Goal: Information Seeking & Learning: Understand process/instructions

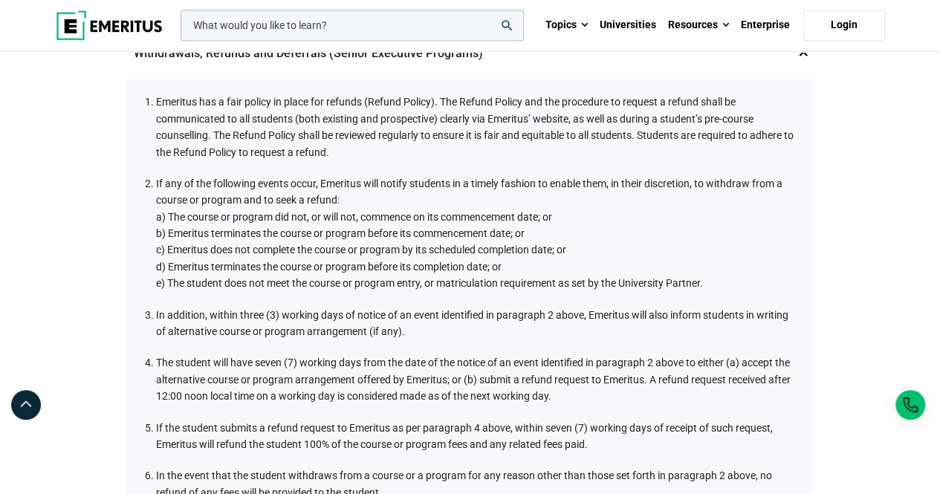
scroll to position [783, 0]
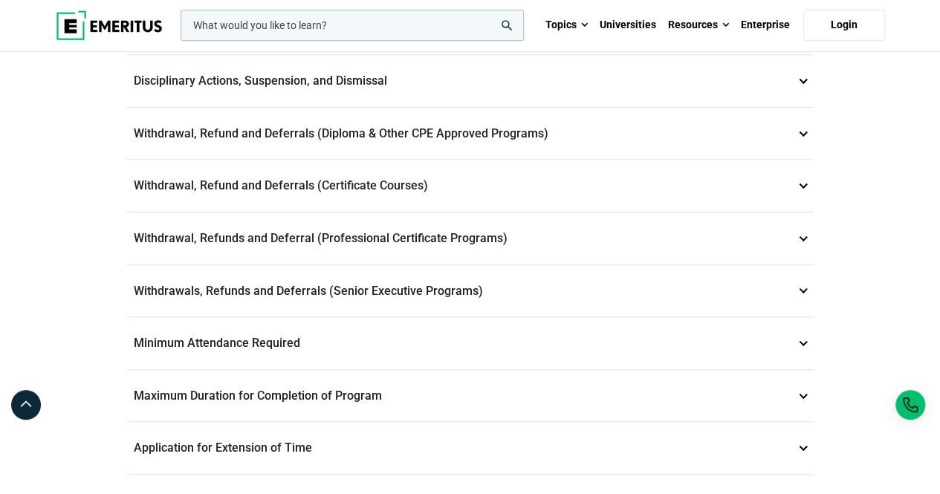
scroll to position [684, 0]
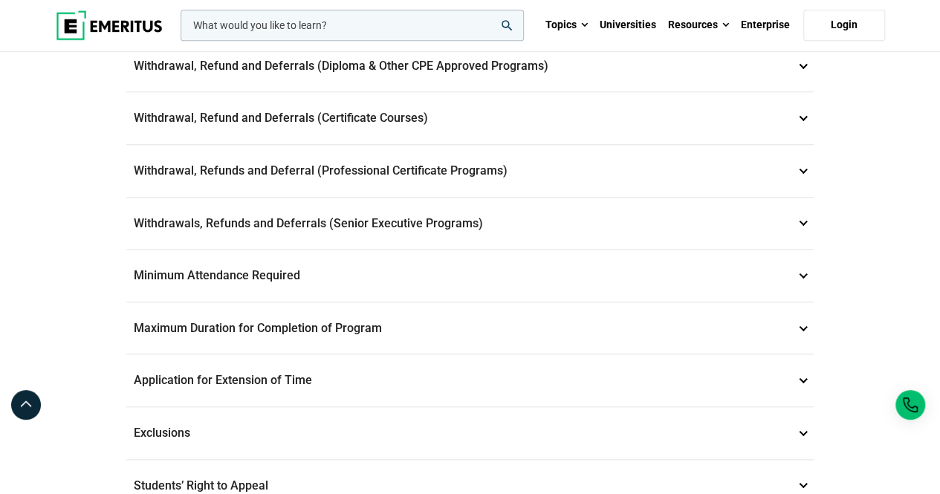
click at [406, 213] on p "Withdrawals, Refunds and Deferrals (Senior Executive Programs) 9" at bounding box center [469, 224] width 687 height 52
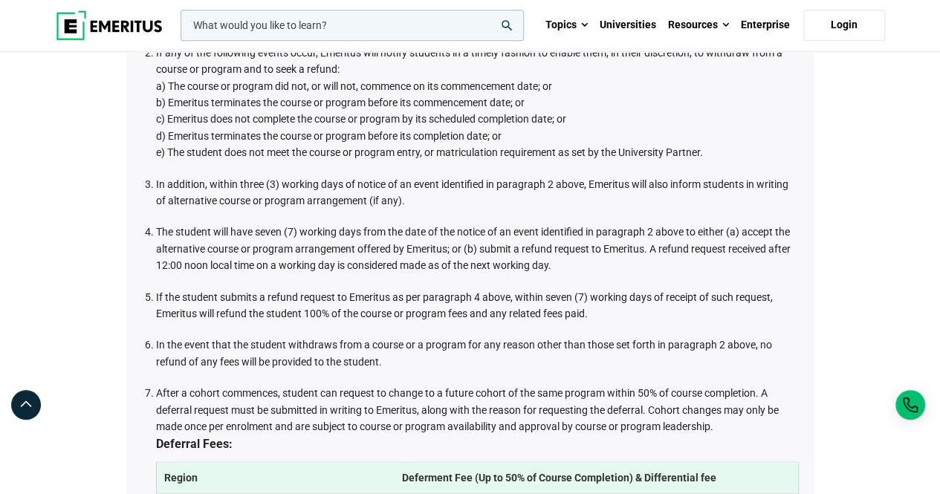
scroll to position [811, 0]
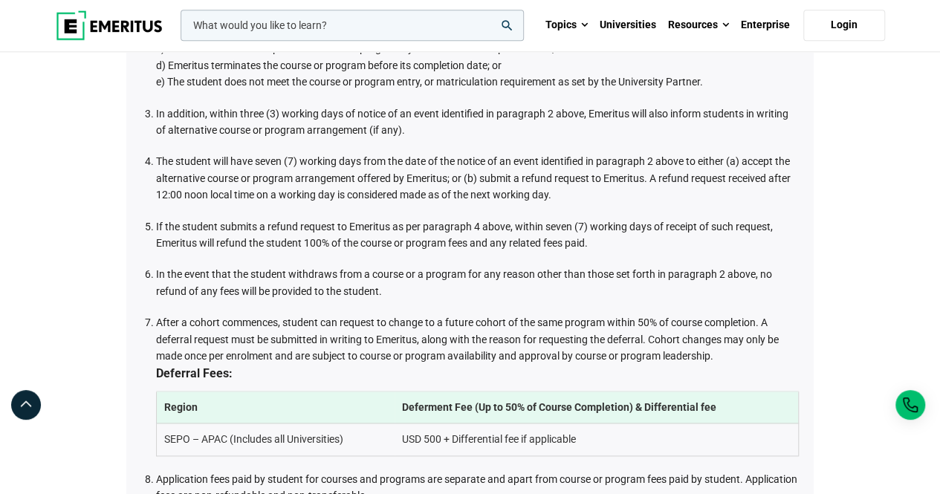
click at [890, 274] on div "Student and Academic Policies Data Privacy 1 Emeritus is committed to maintaini…" at bounding box center [470, 191] width 940 height 1898
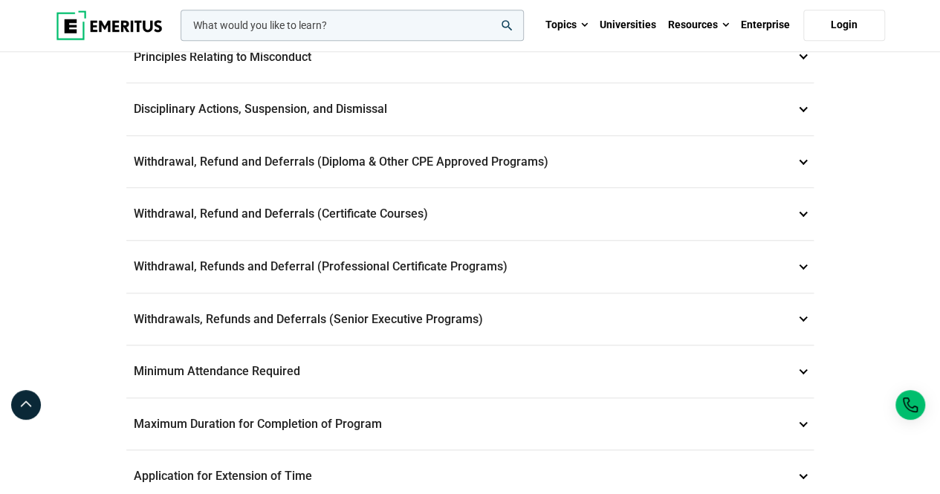
click at [398, 317] on p "Withdrawals, Refunds and Deferrals (Senior Executive Programs) 9" at bounding box center [469, 320] width 687 height 52
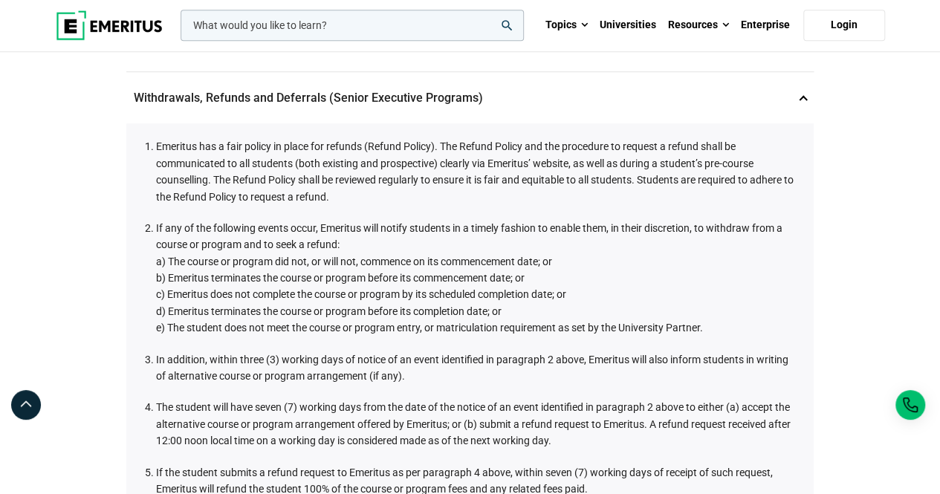
scroll to position [672, 0]
